Goal: Task Accomplishment & Management: Manage account settings

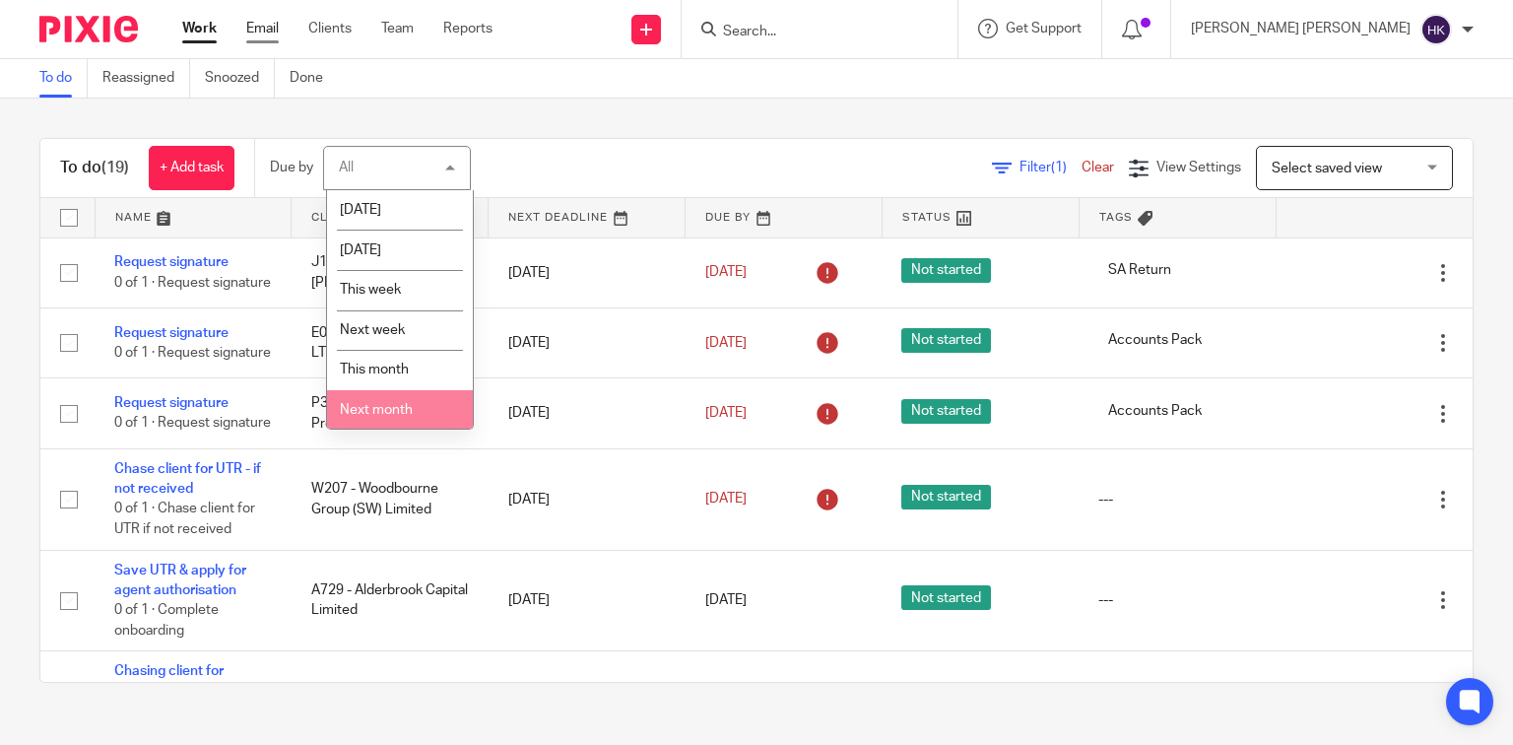
scroll to position [44, 0]
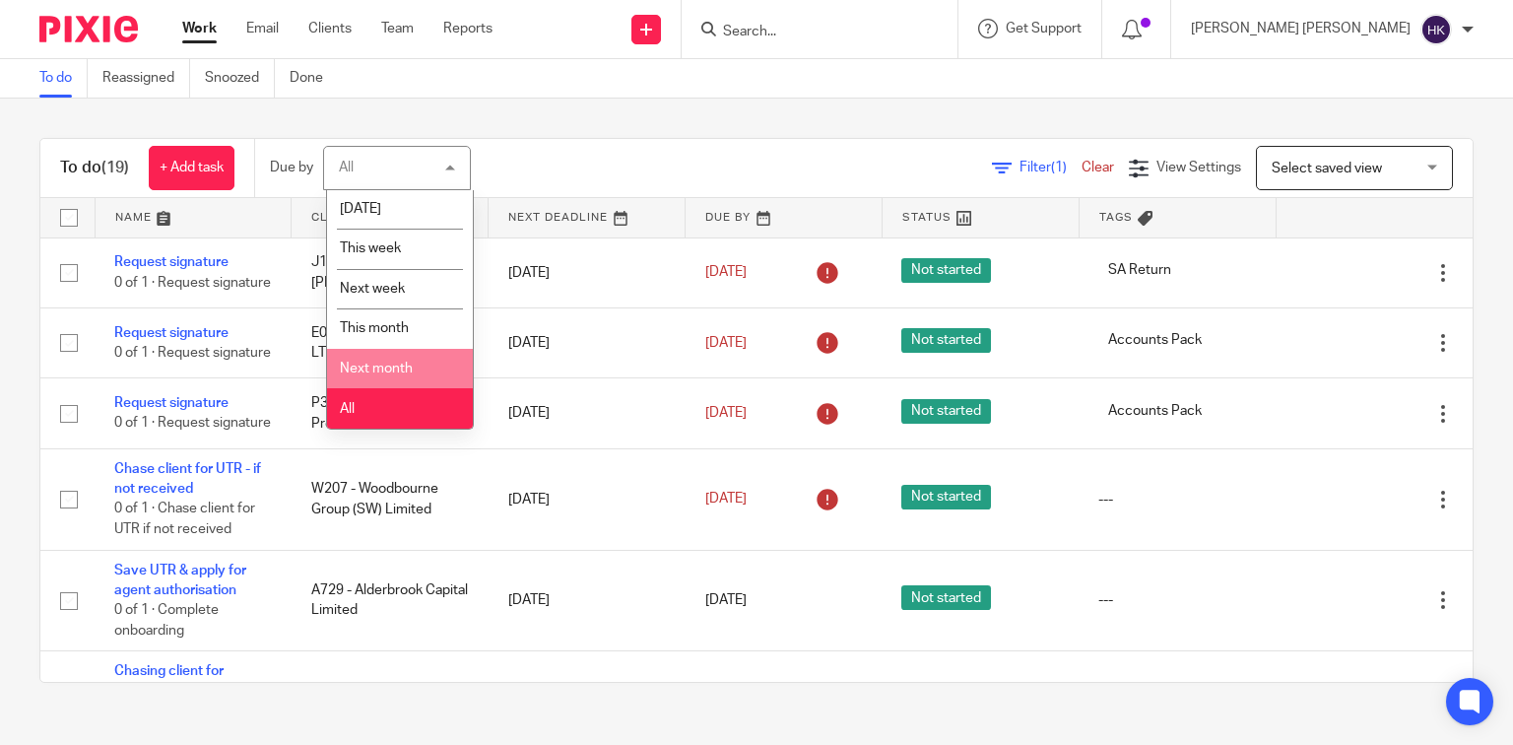
click at [421, 104] on div "To do (19) + Add task Due by All All Today Tomorrow This week Next week This mo…" at bounding box center [756, 411] width 1513 height 624
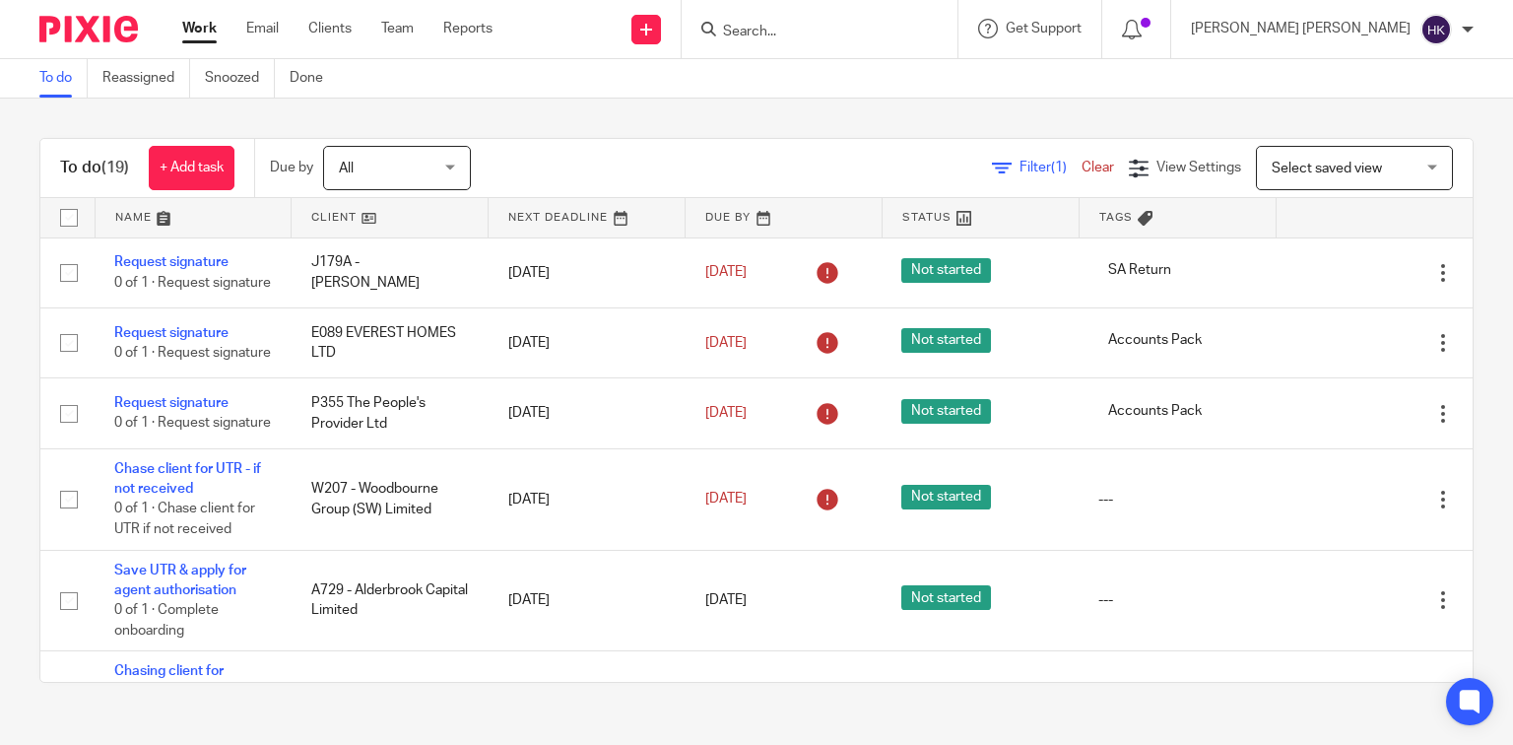
click at [402, 165] on span "All" at bounding box center [391, 167] width 104 height 41
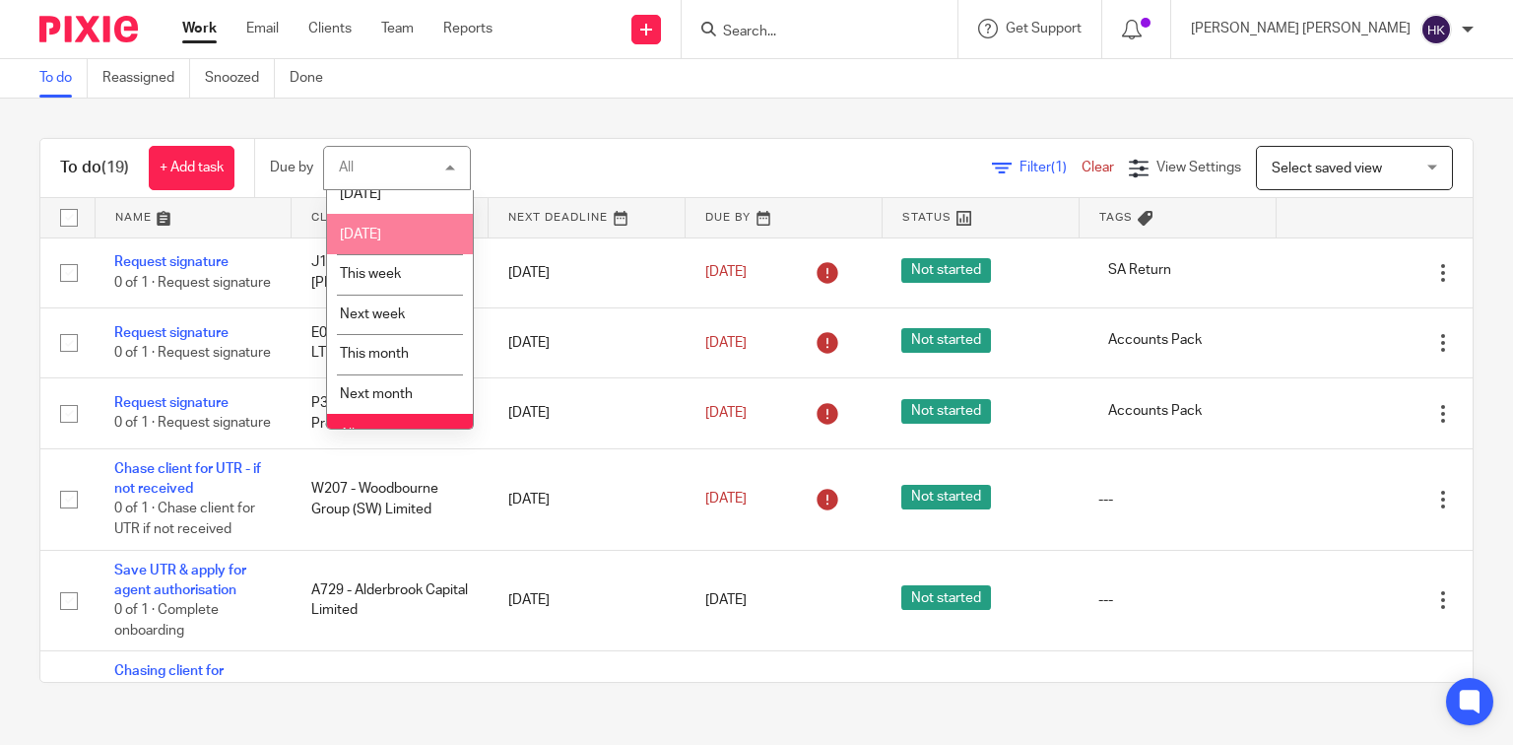
scroll to position [0, 0]
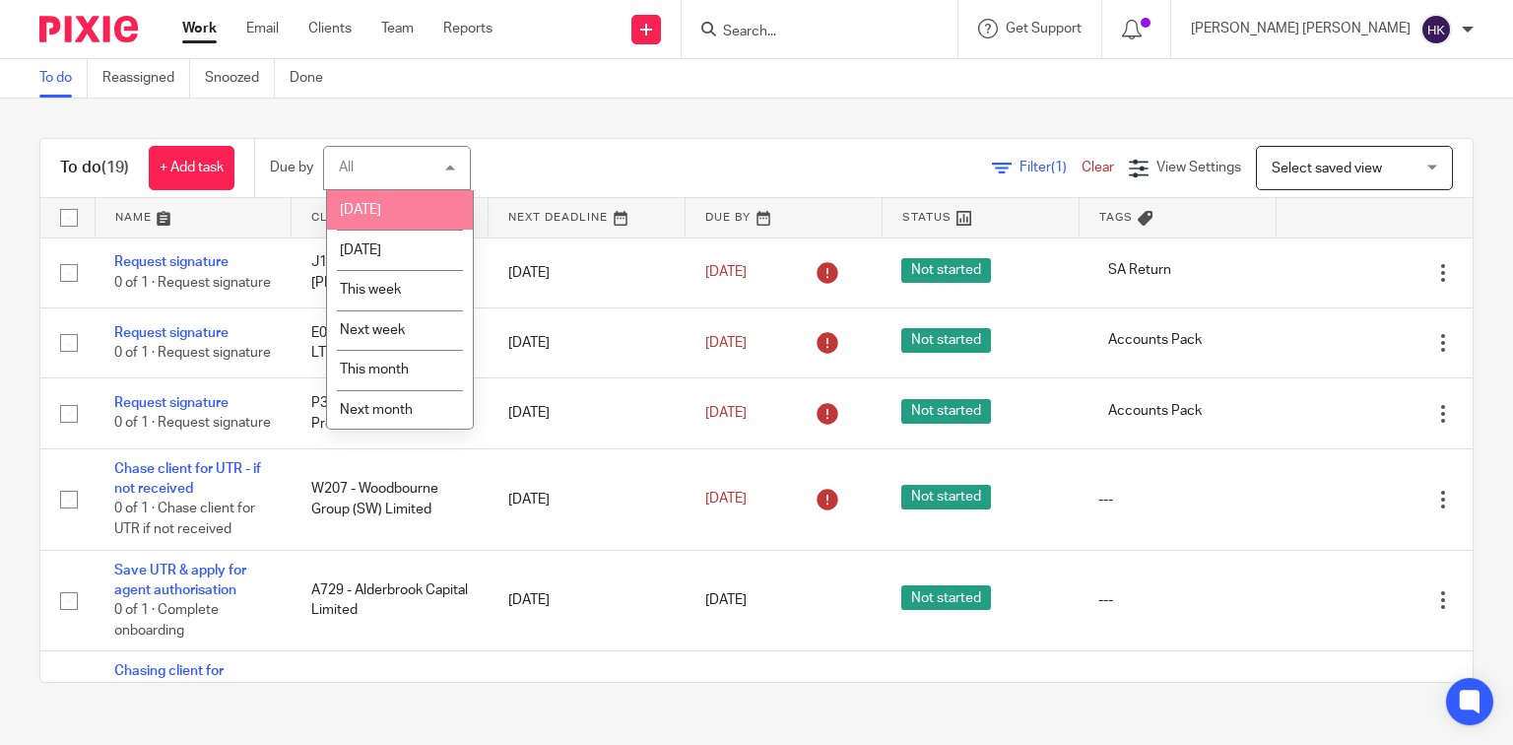
click at [381, 209] on li "[DATE]" at bounding box center [400, 210] width 146 height 40
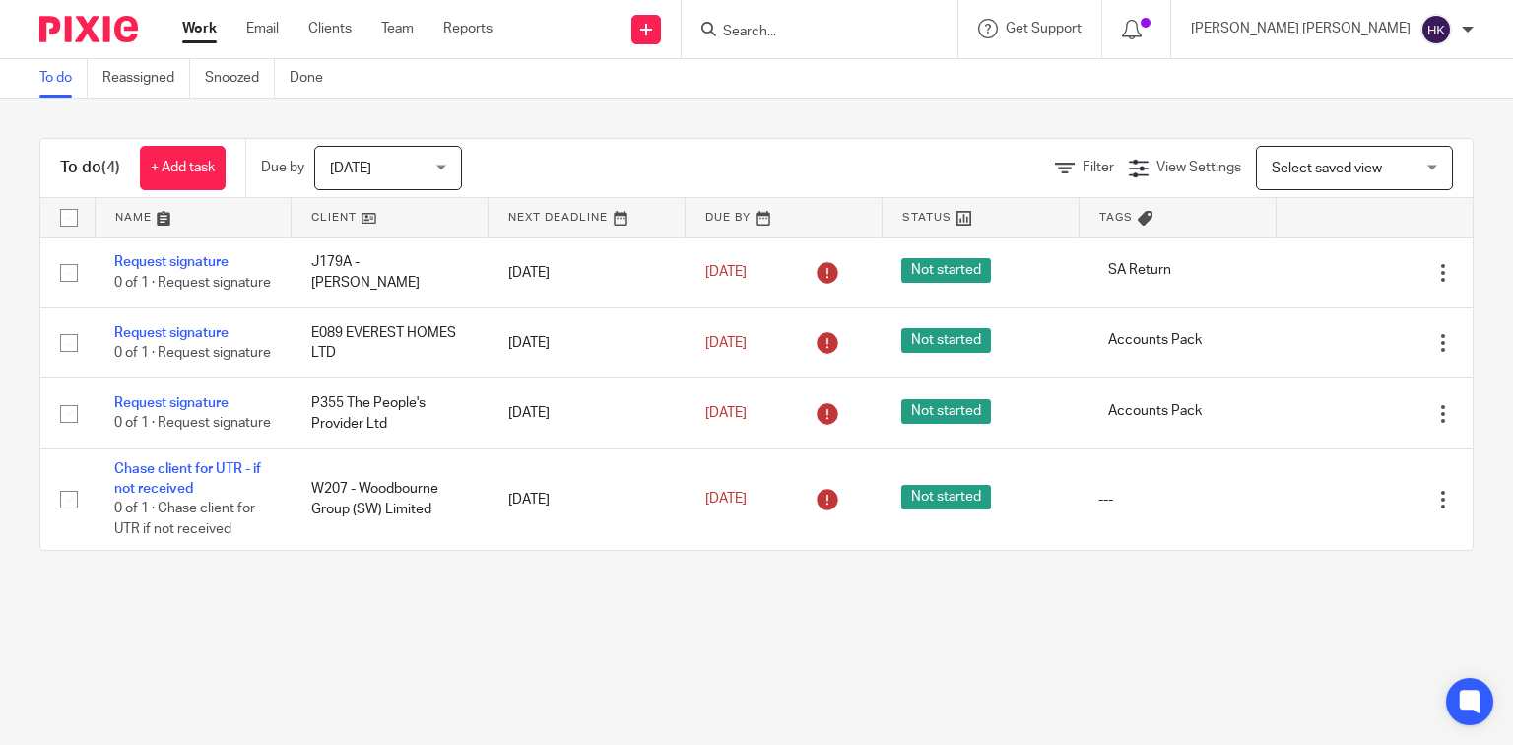
click at [353, 590] on div "To do (4) + Add task Due by Today Today Today Tomorrow This week Next week This…" at bounding box center [756, 345] width 1513 height 492
click at [499, 664] on main "To do Reassigned Snoozed Done To do (4) + Add task Due by Today Today Today Tom…" at bounding box center [756, 372] width 1513 height 745
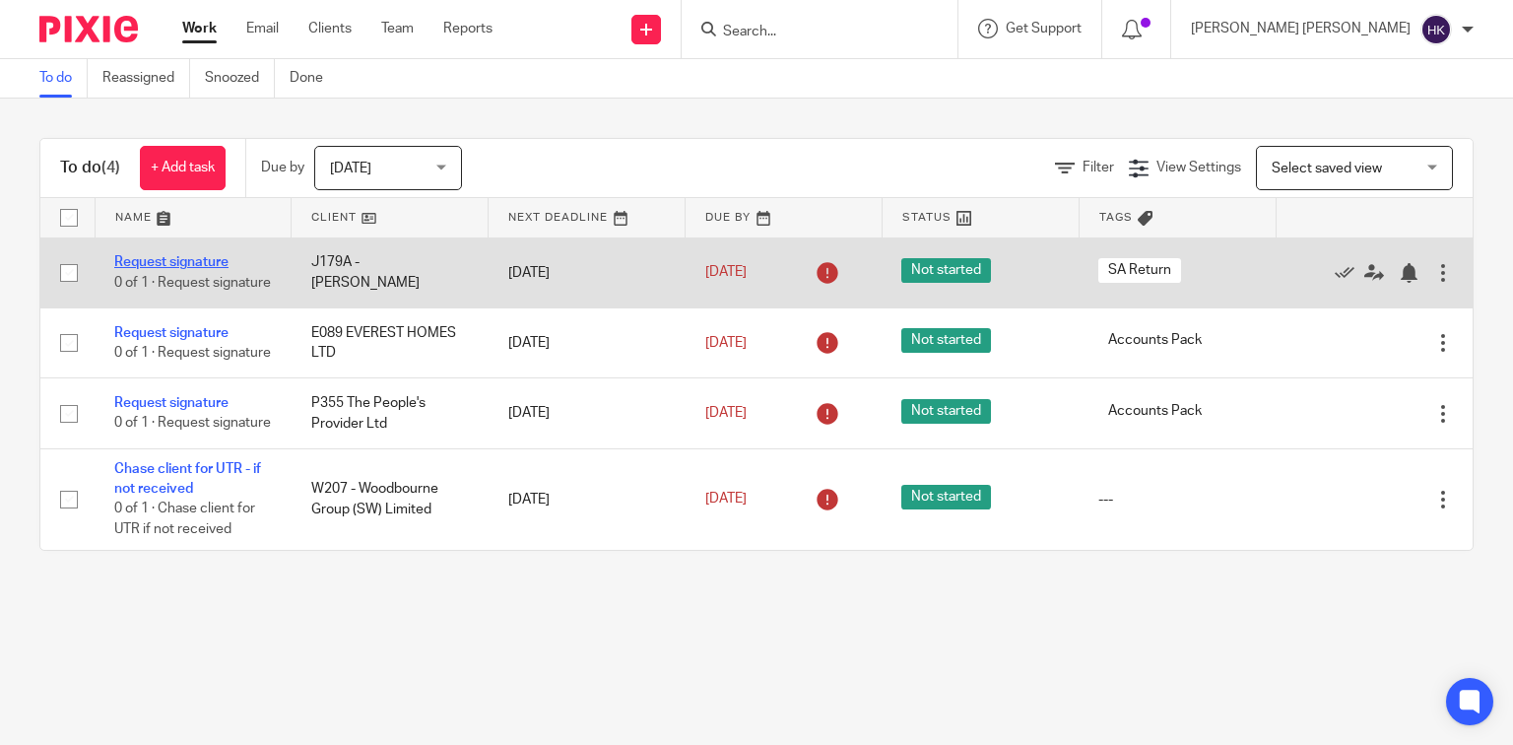
click at [206, 259] on link "Request signature" at bounding box center [171, 262] width 114 height 14
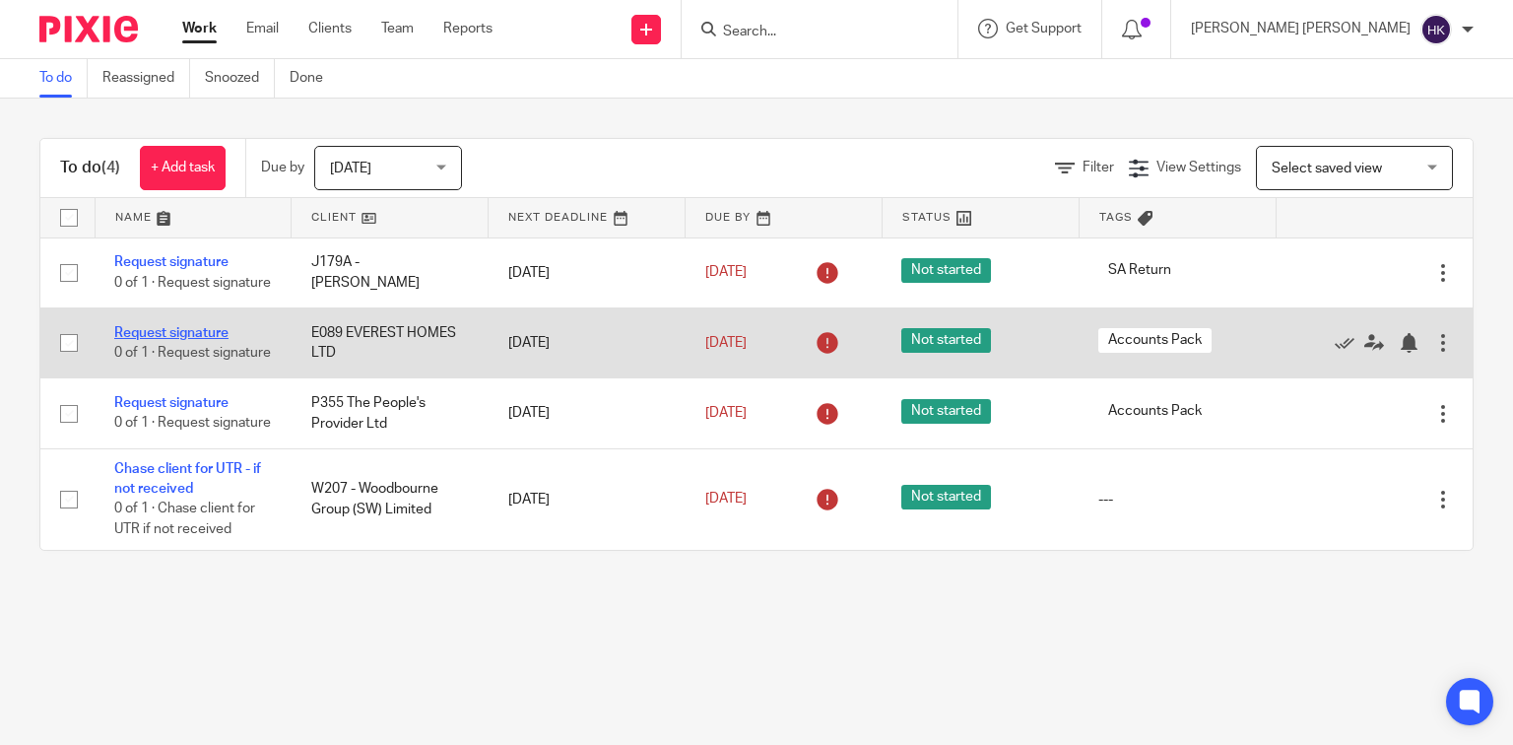
click at [177, 339] on link "Request signature" at bounding box center [171, 333] width 114 height 14
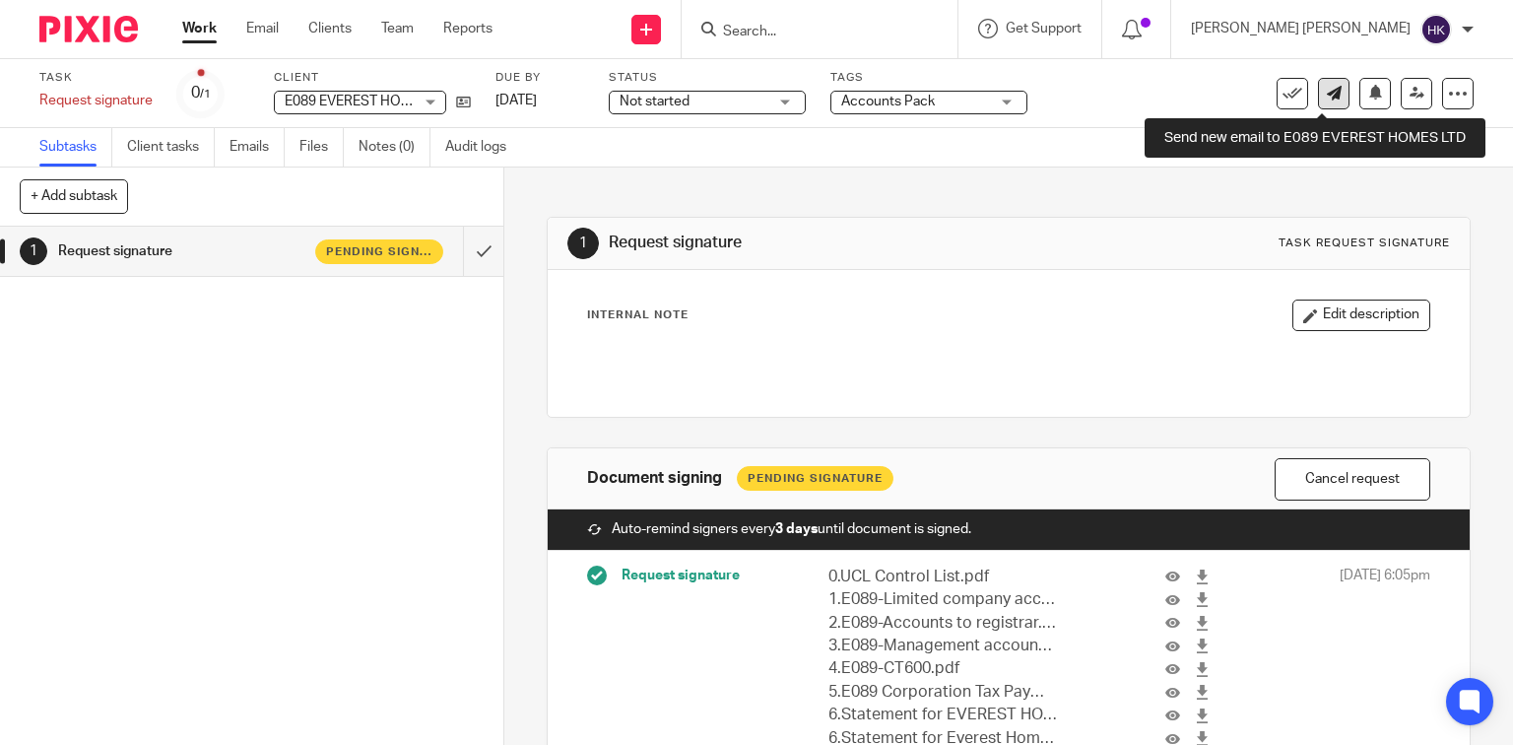
click at [1327, 99] on icon at bounding box center [1334, 93] width 15 height 15
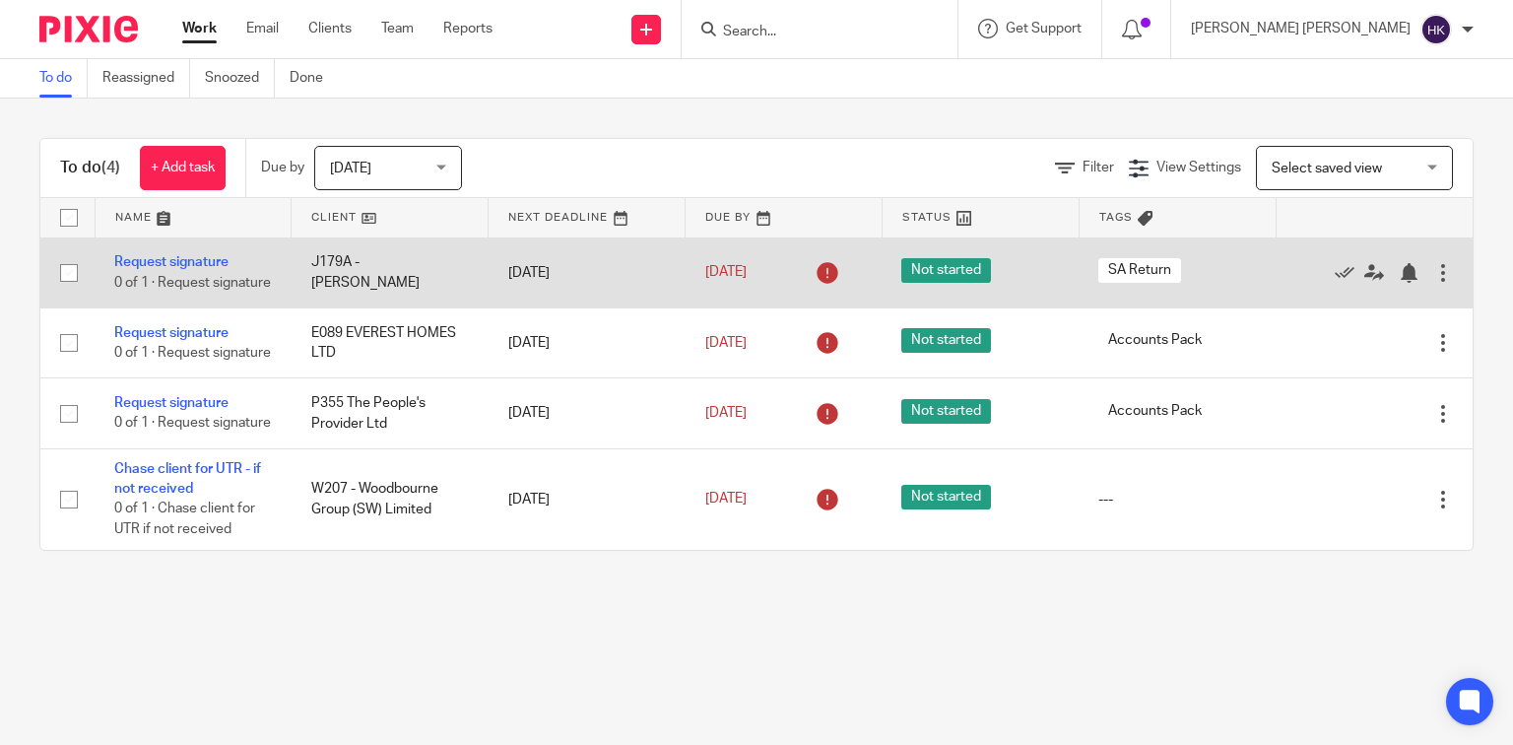
click at [1433, 275] on div at bounding box center [1443, 273] width 20 height 20
click at [202, 256] on link "Request signature" at bounding box center [171, 262] width 114 height 14
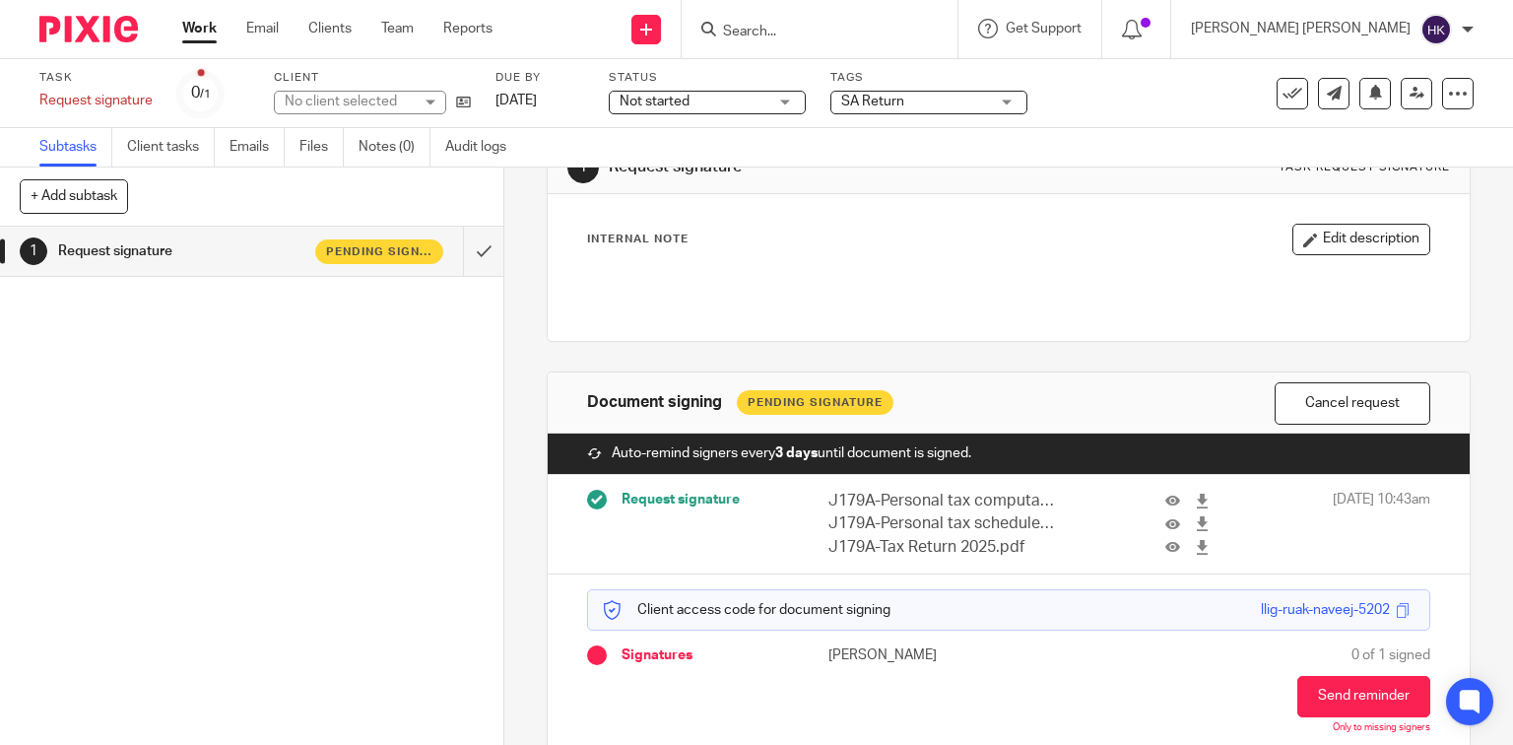
scroll to position [150, 0]
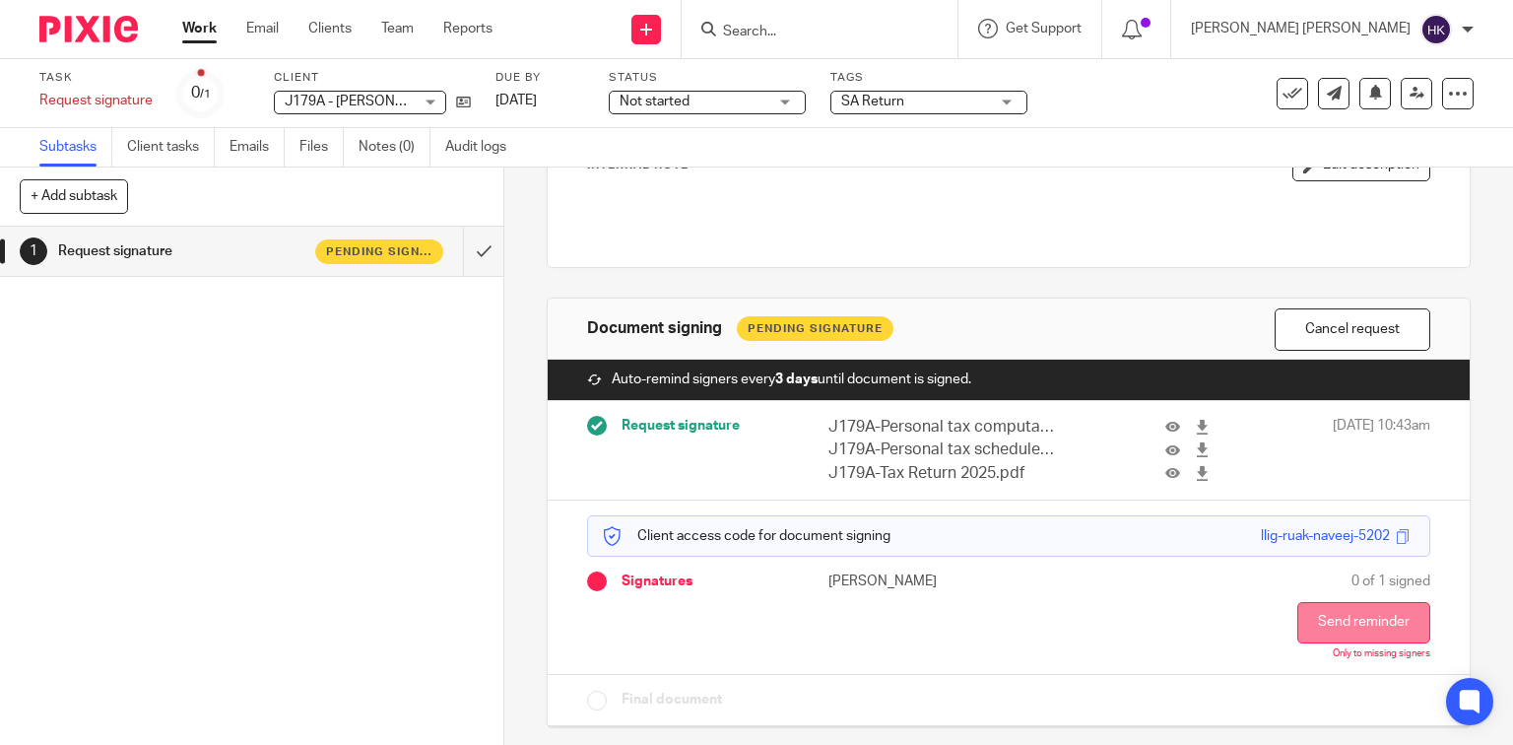
click at [1332, 618] on button "Send reminder" at bounding box center [1363, 622] width 133 height 41
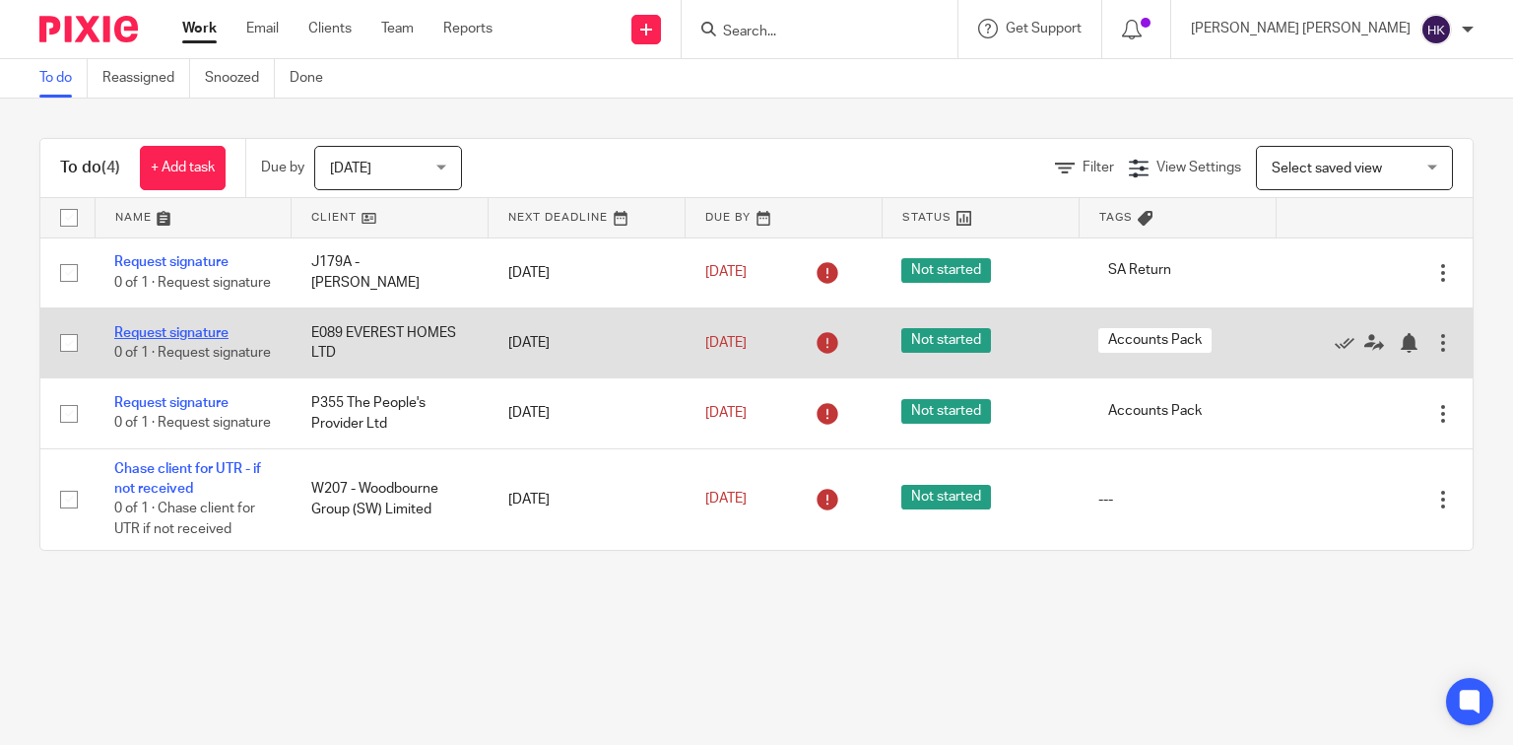
click at [160, 339] on link "Request signature" at bounding box center [171, 333] width 114 height 14
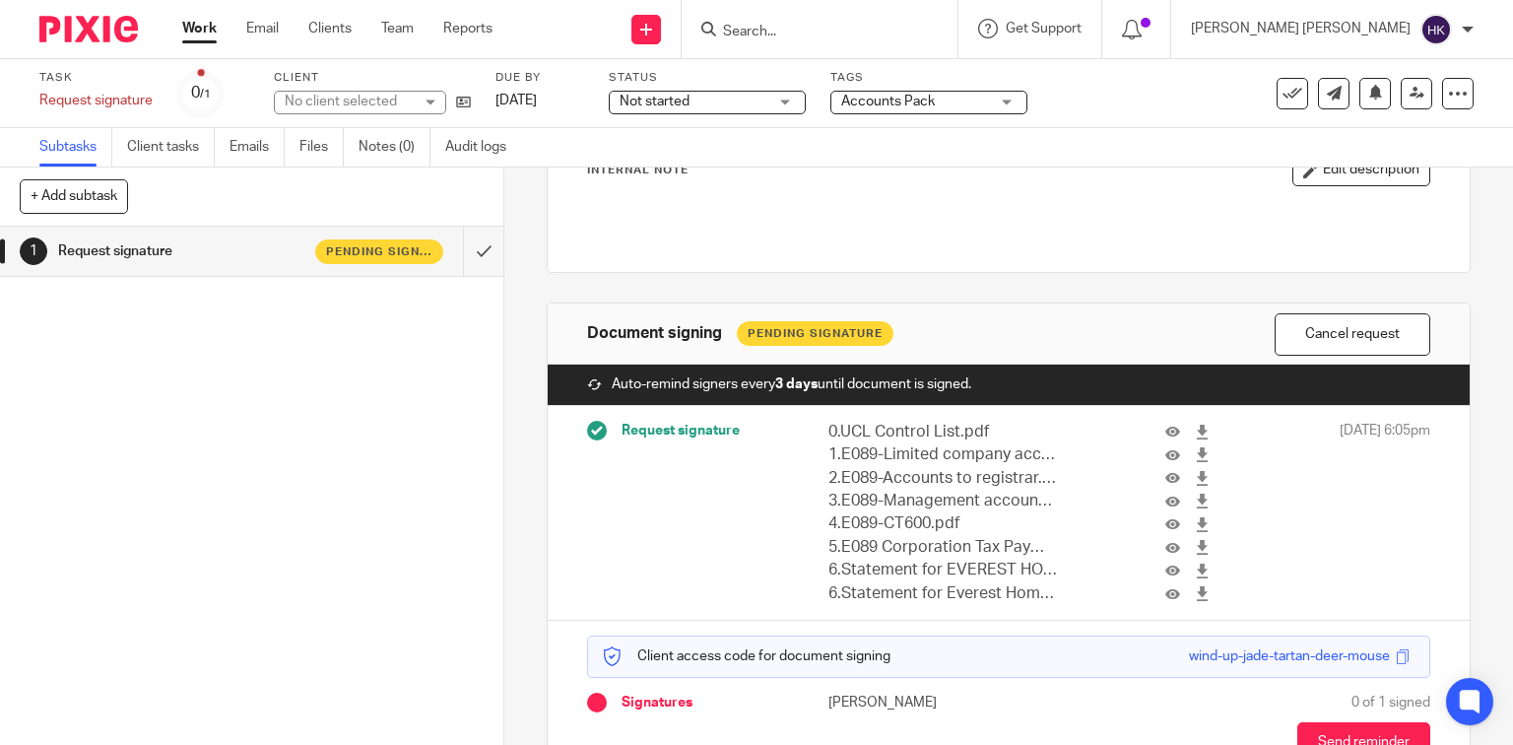
scroll to position [264, 0]
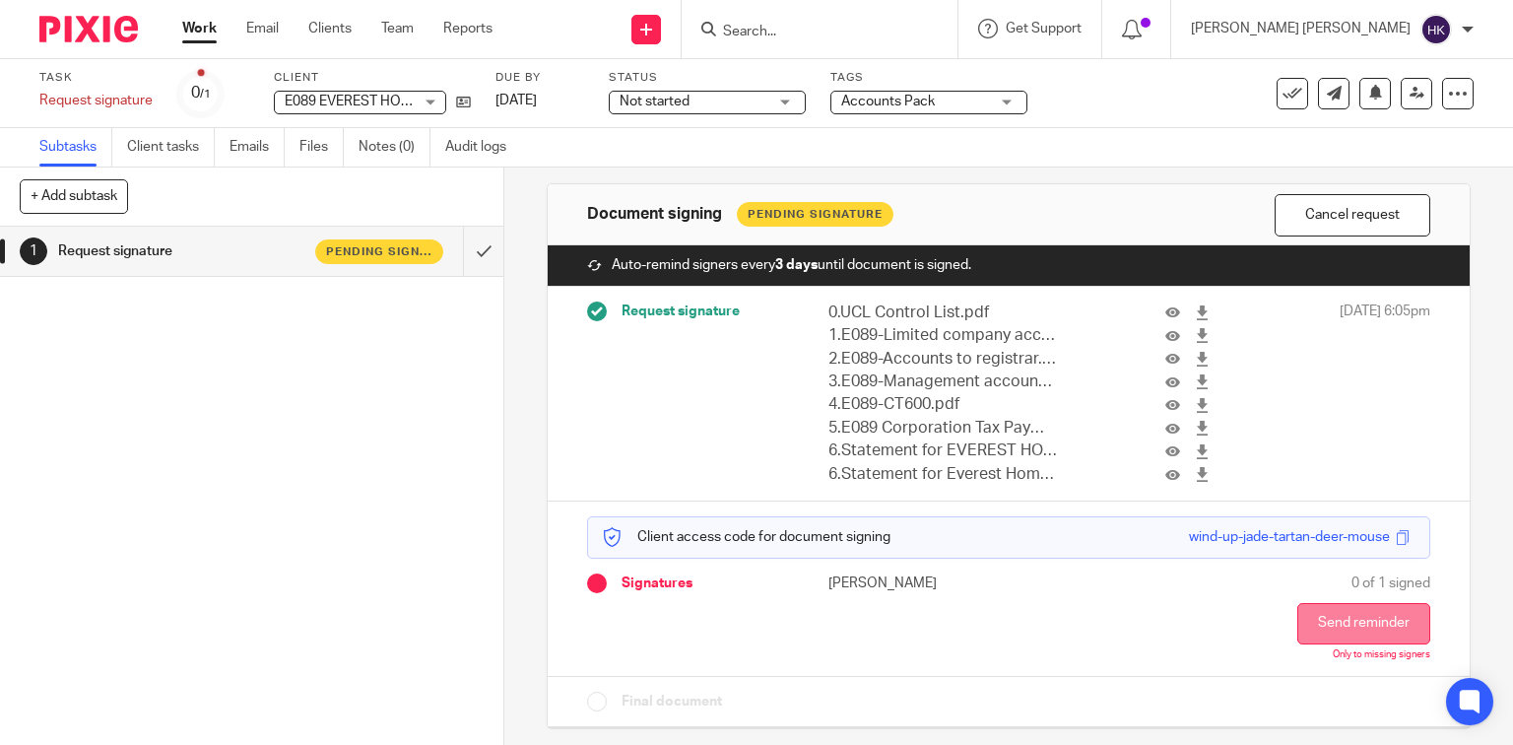
click at [1315, 617] on button "Send reminder" at bounding box center [1363, 623] width 133 height 41
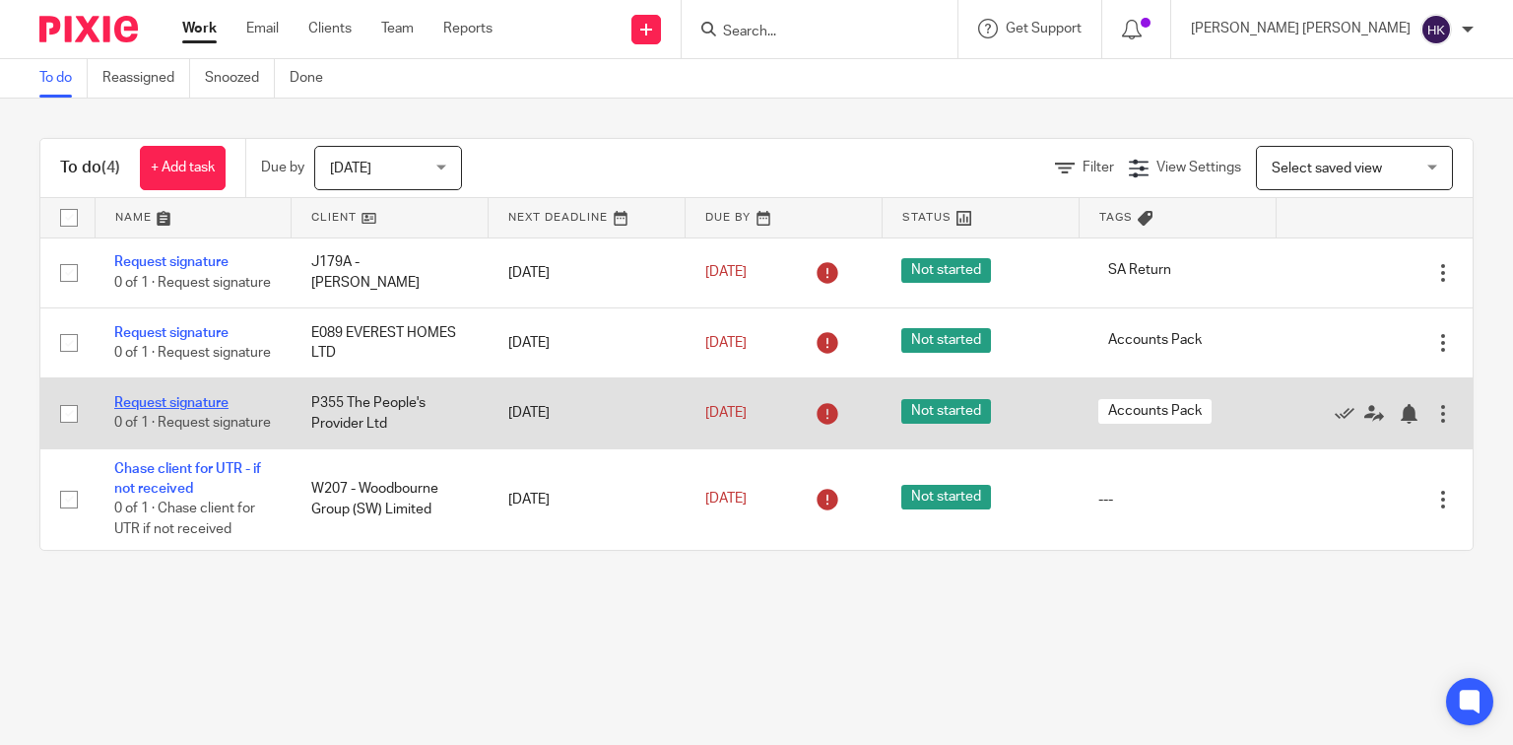
click at [193, 410] on link "Request signature" at bounding box center [171, 403] width 114 height 14
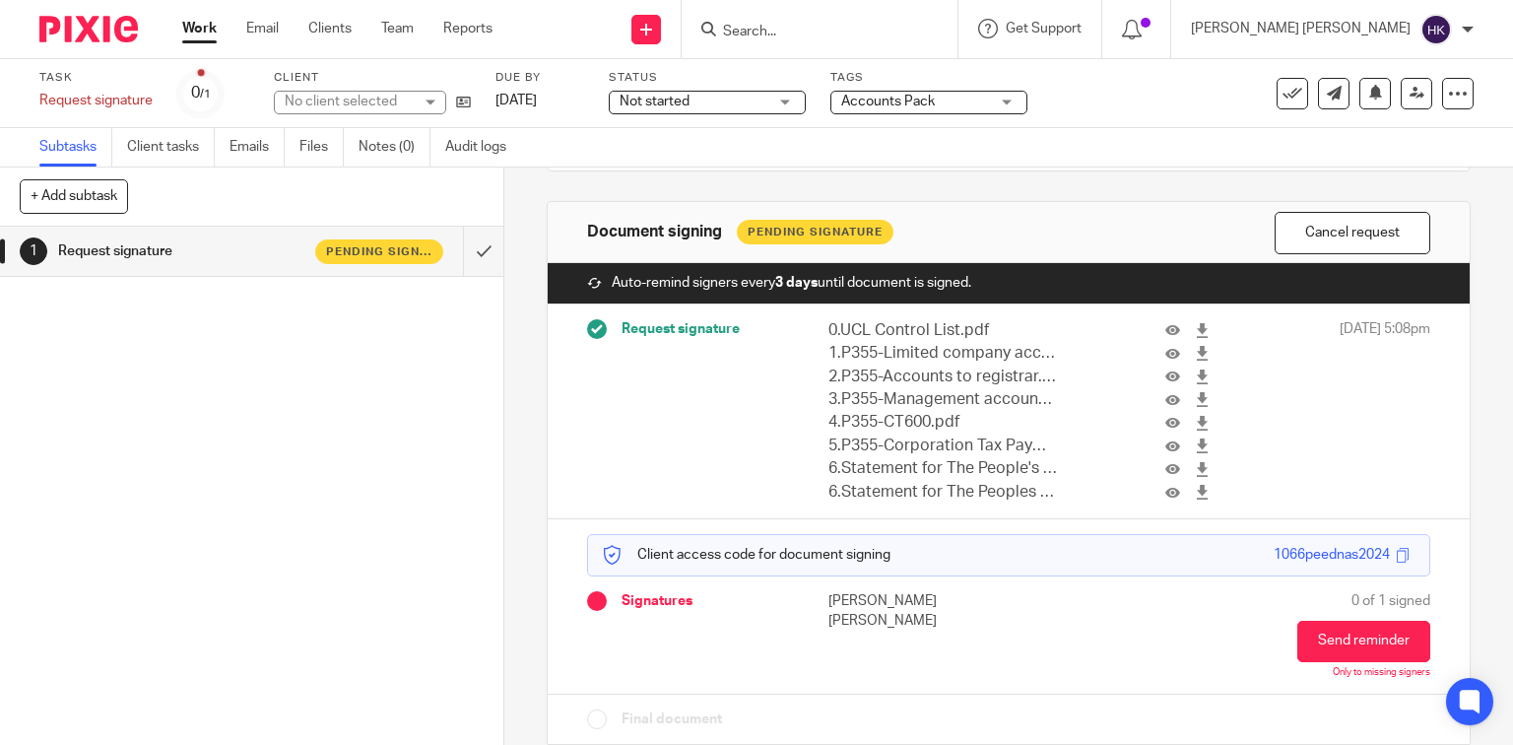
scroll to position [264, 0]
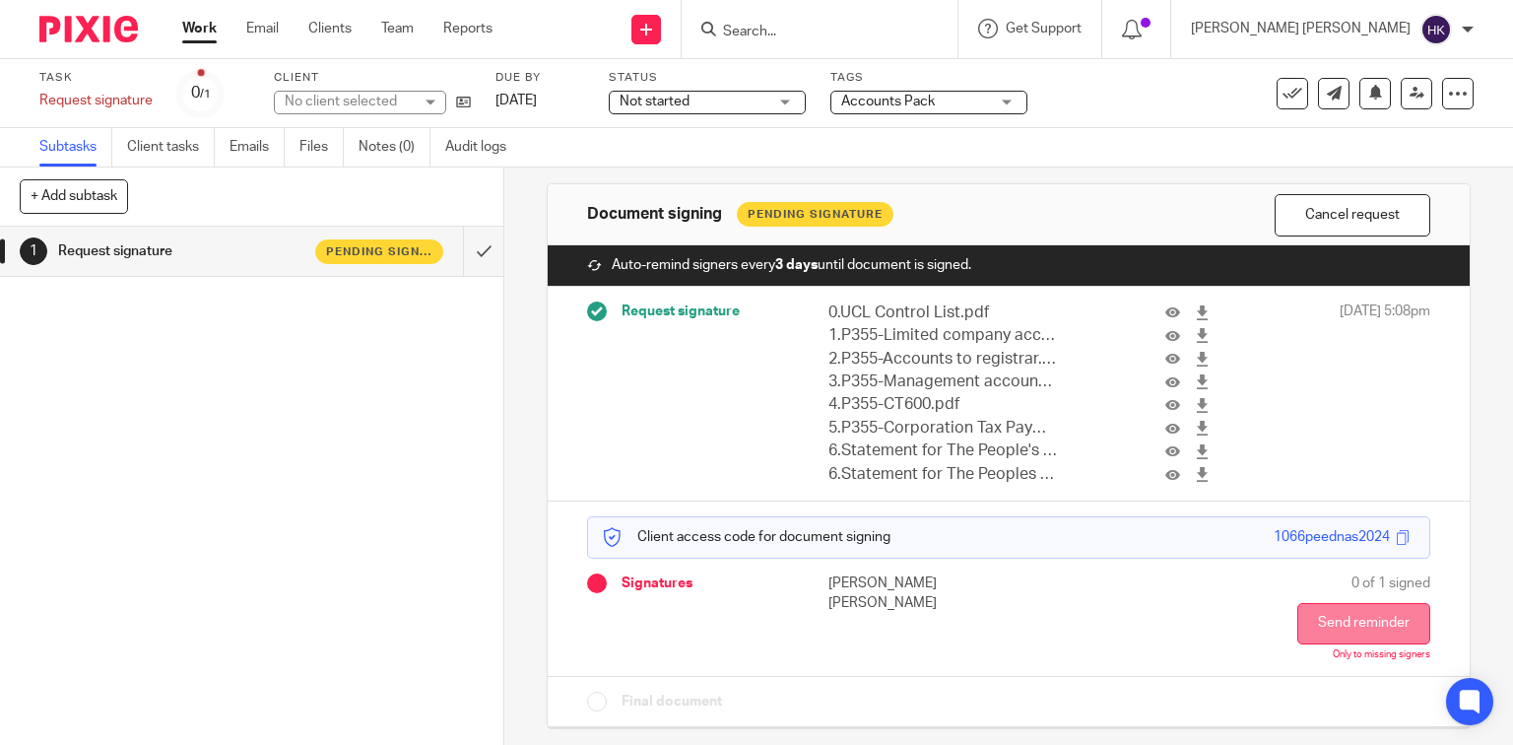
click at [1316, 610] on button "Send reminder" at bounding box center [1363, 623] width 133 height 41
